Goal: Find specific fact: Find specific fact

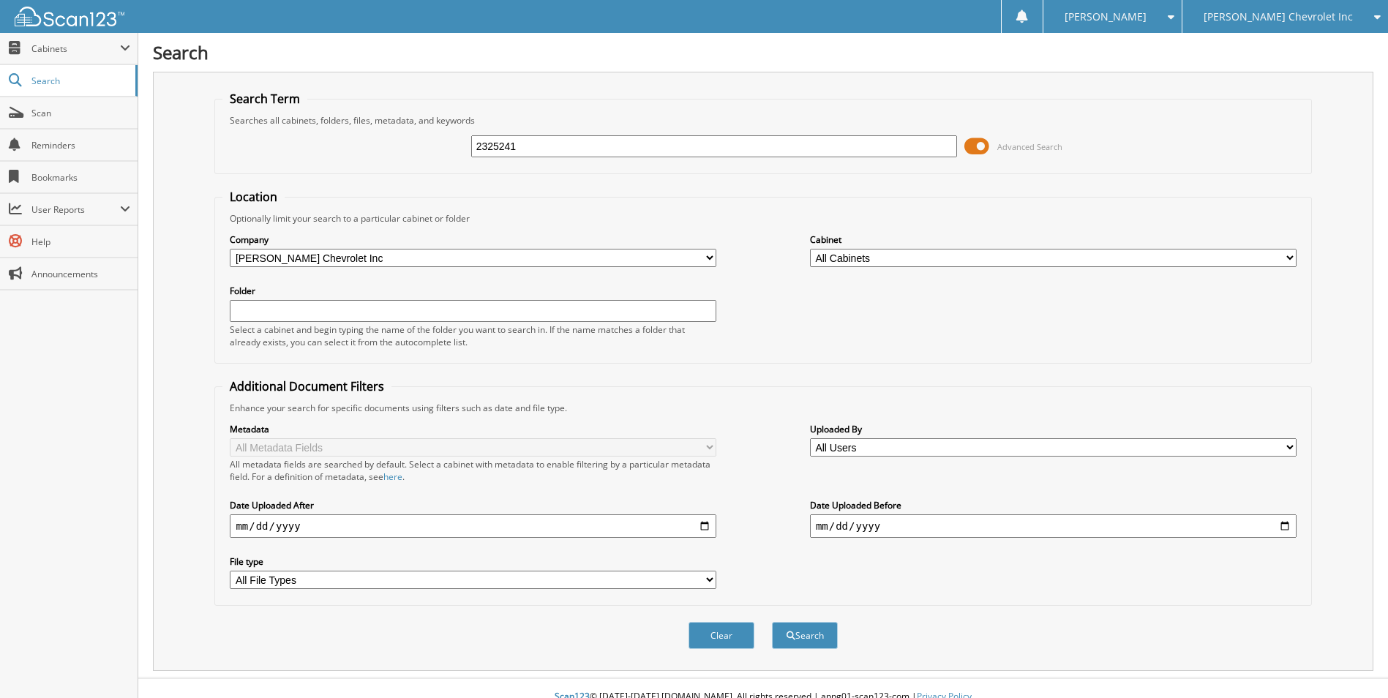
type input "2325241"
click at [772, 622] on button "Search" at bounding box center [805, 635] width 66 height 27
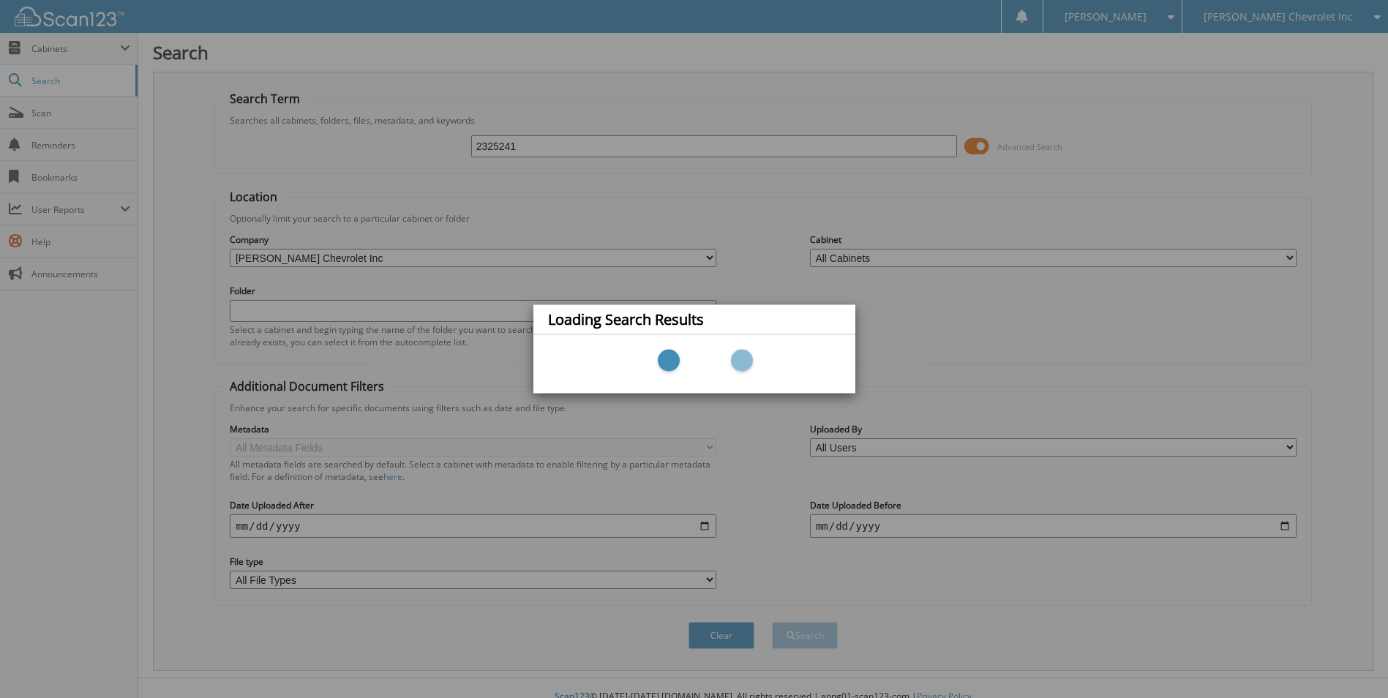
click at [589, 140] on div "Loading Search Results" at bounding box center [694, 349] width 1388 height 698
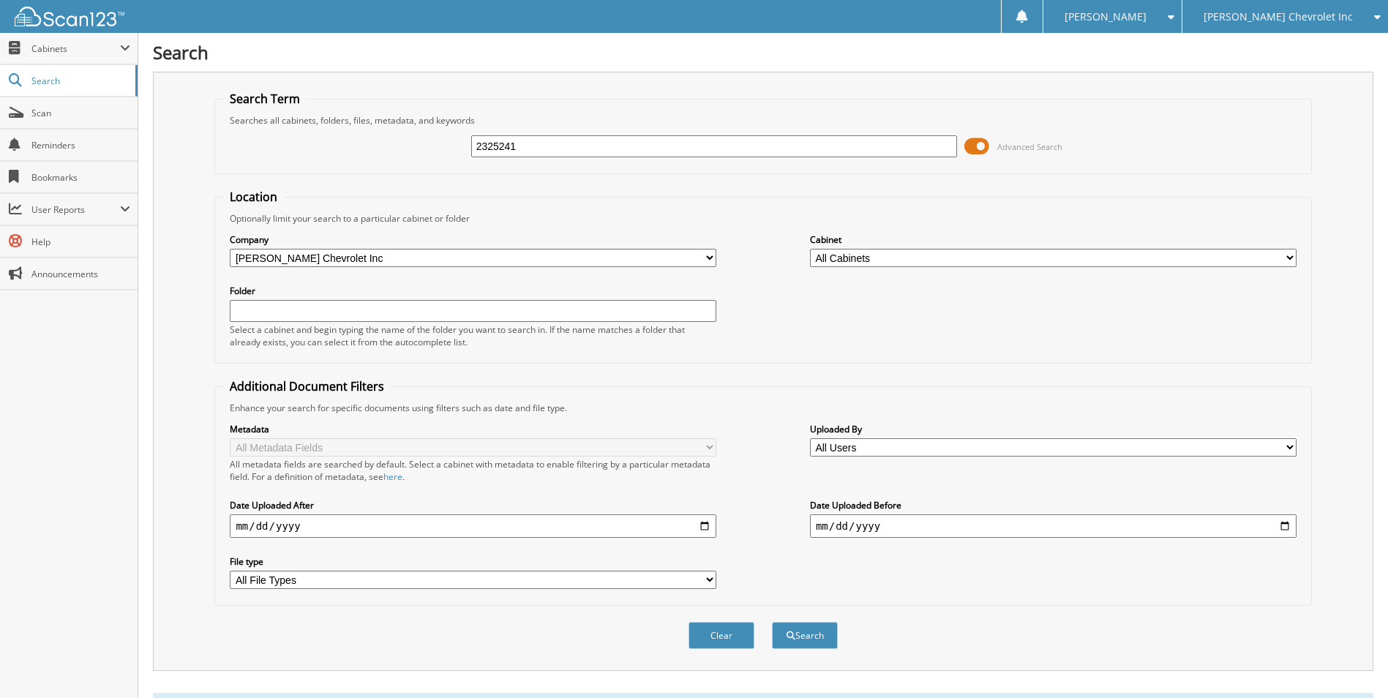
drag, startPoint x: 0, startPoint y: 0, endPoint x: 589, endPoint y: 141, distance: 605.8
click at [589, 141] on input "2325241" at bounding box center [714, 146] width 487 height 22
type input "2"
type input "232524"
click at [772, 622] on button "Search" at bounding box center [805, 635] width 66 height 27
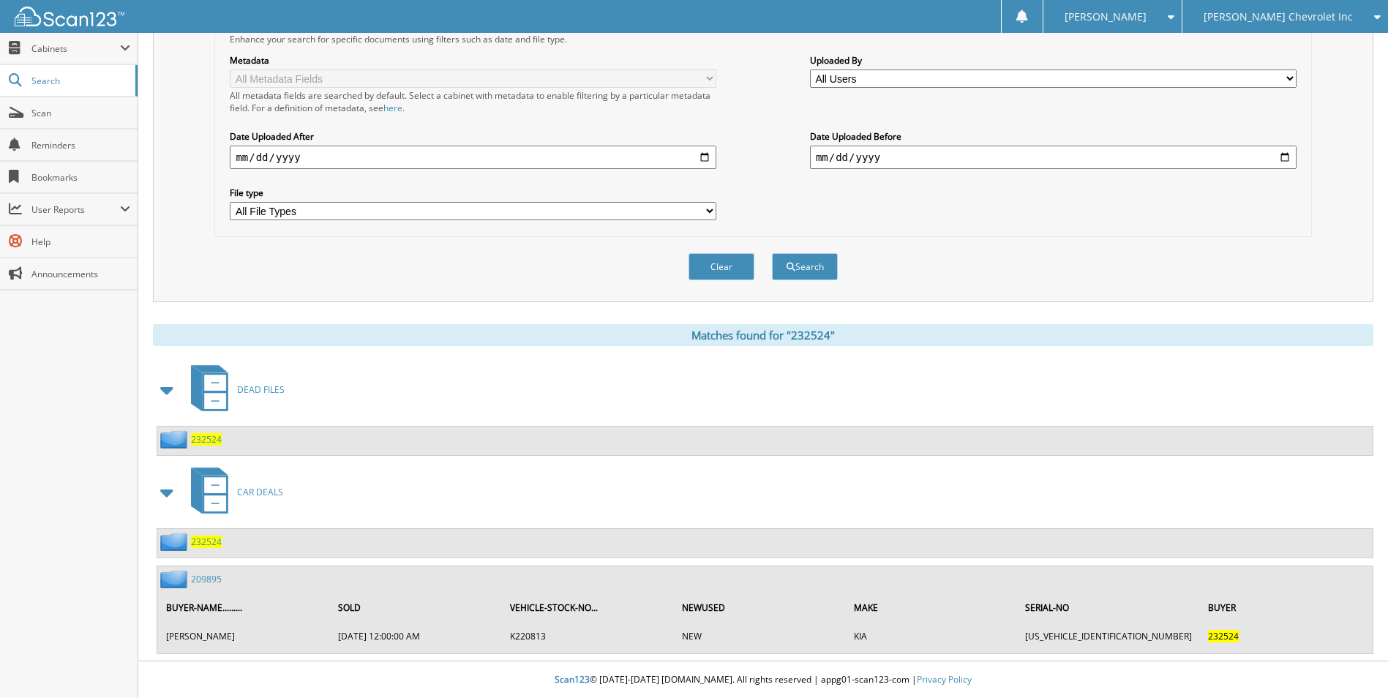
scroll to position [370, 0]
click at [207, 429] on div "232524" at bounding box center [764, 441] width 1215 height 29
click at [214, 543] on span "232524" at bounding box center [206, 542] width 31 height 12
